Goal: Communication & Community: Answer question/provide support

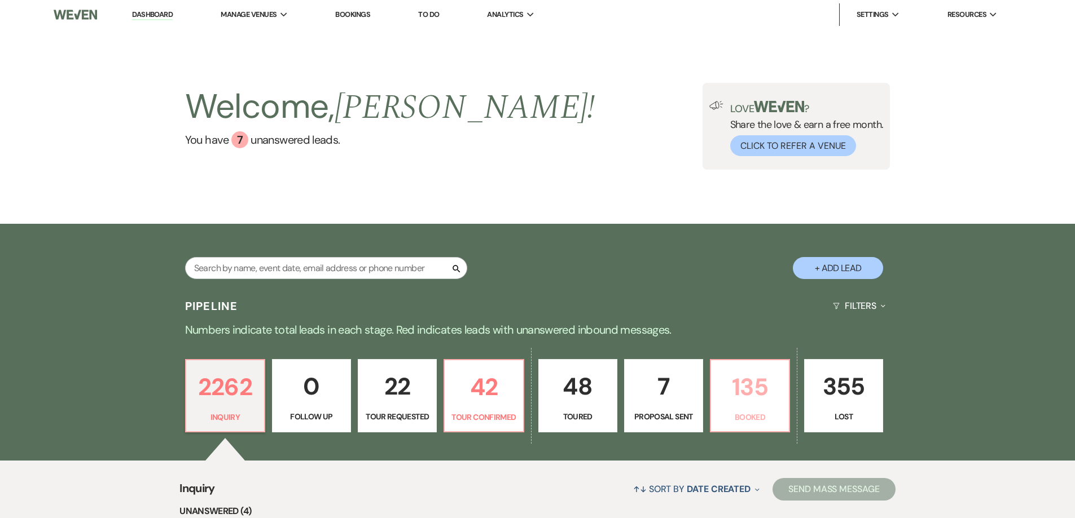
click at [752, 388] on p "135" at bounding box center [750, 387] width 64 height 38
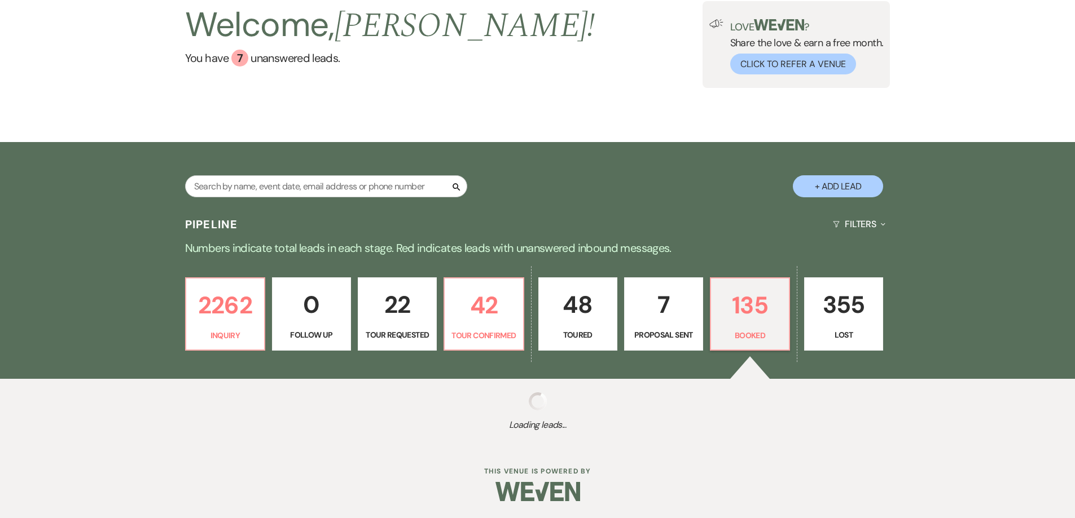
select select "7"
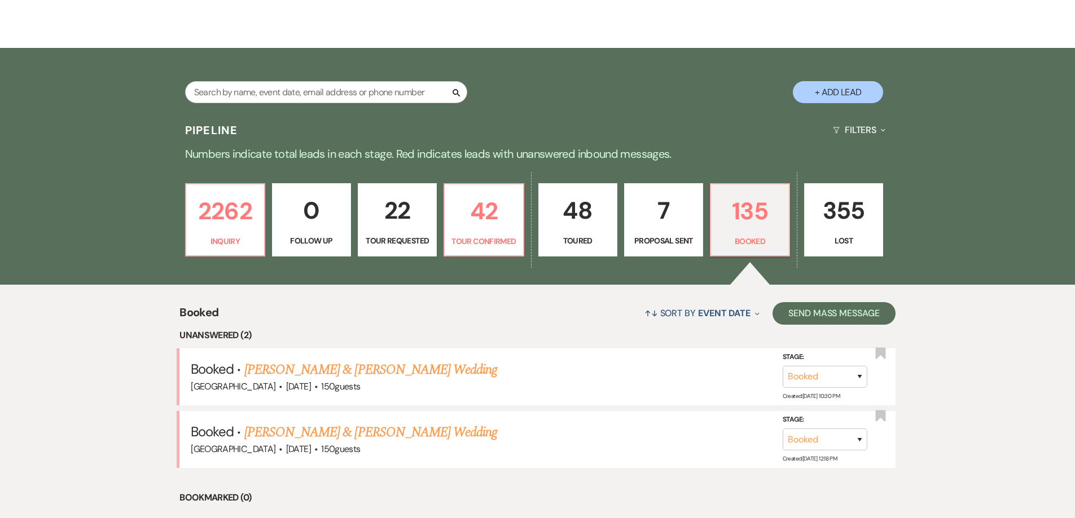
scroll to position [195, 0]
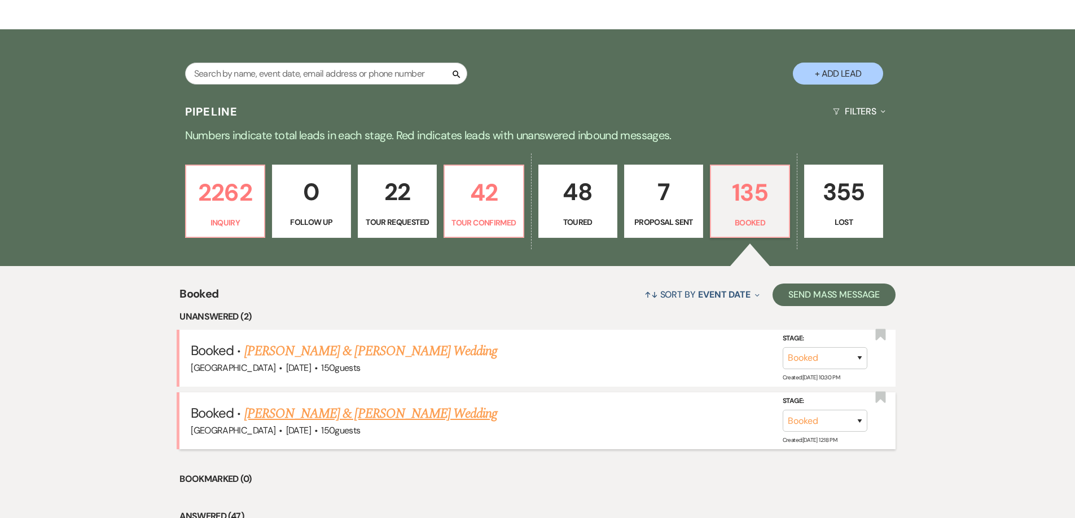
click at [361, 405] on link "[PERSON_NAME] & [PERSON_NAME] Wedding" at bounding box center [370, 414] width 253 height 20
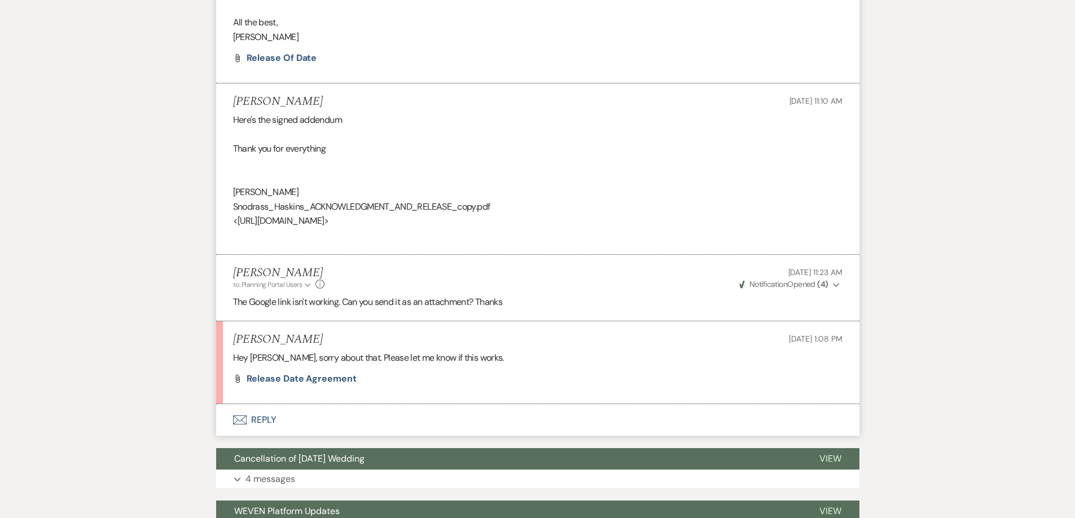
scroll to position [395, 0]
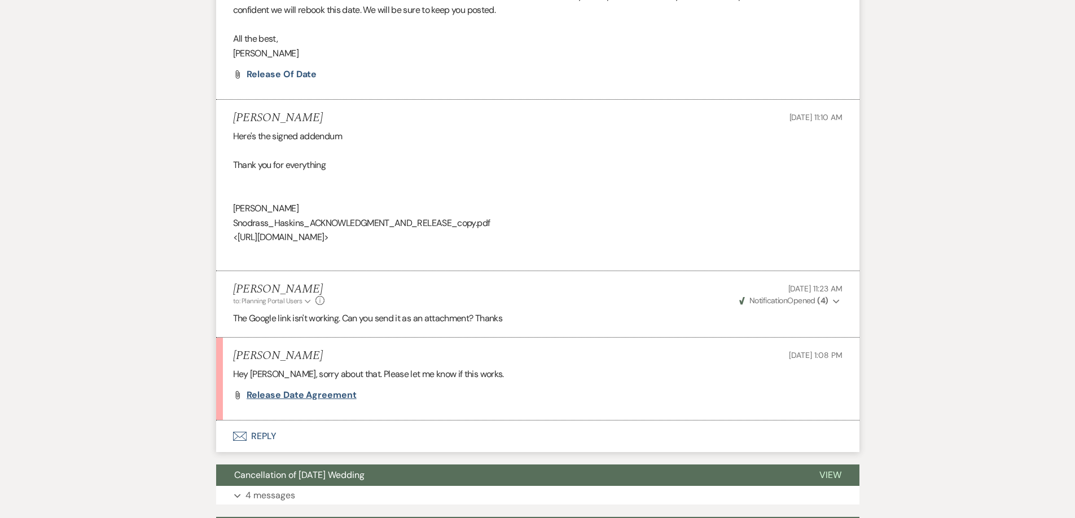
click at [298, 398] on span "Release date agreement" at bounding box center [302, 395] width 110 height 12
click at [263, 437] on button "Envelope Reply" at bounding box center [537, 437] width 643 height 32
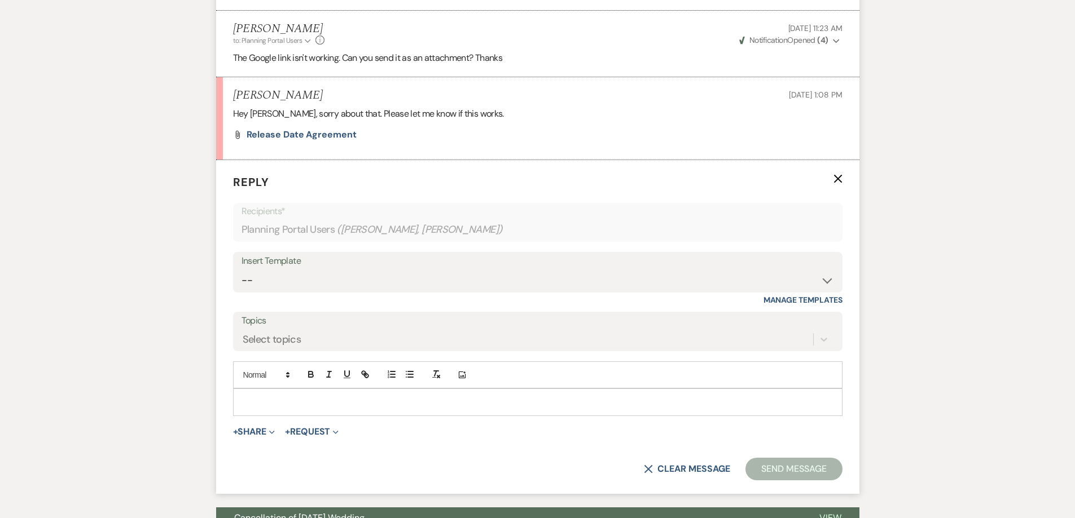
scroll to position [673, 0]
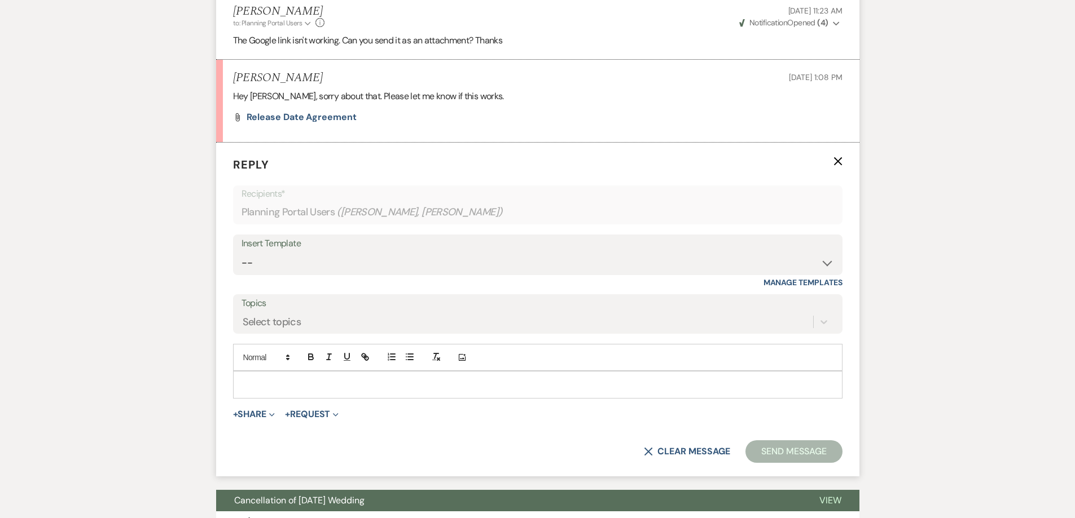
click at [277, 375] on div at bounding box center [538, 385] width 608 height 26
